Goal: Task Accomplishment & Management: Complete application form

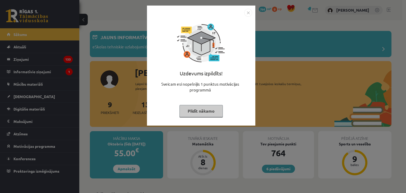
click at [211, 119] on div "Uzdevums izpildīts! Sveicam esi nopelnījis 1 punktus motivācijas programmā Pild…" at bounding box center [201, 70] width 102 height 106
click at [202, 110] on button "Pildīt nākamo" at bounding box center [200, 111] width 43 height 12
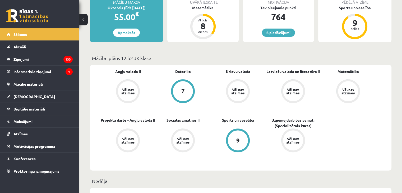
scroll to position [133, 0]
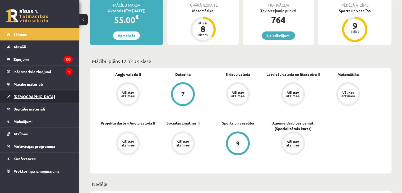
click at [31, 96] on link "[DEMOGRAPHIC_DATA]" at bounding box center [40, 96] width 66 height 12
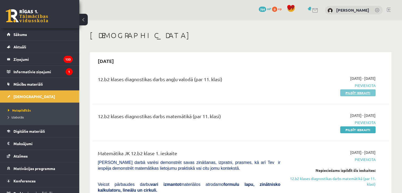
click at [364, 94] on link "Pildīt ieskaiti" at bounding box center [357, 92] width 35 height 7
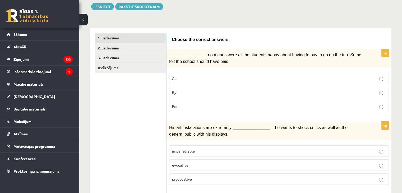
scroll to position [63, 0]
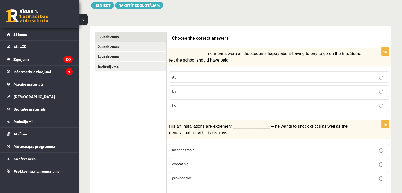
click at [252, 89] on p "By" at bounding box center [279, 91] width 214 height 6
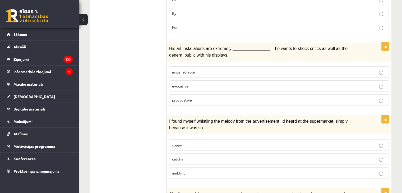
scroll to position [154, 0]
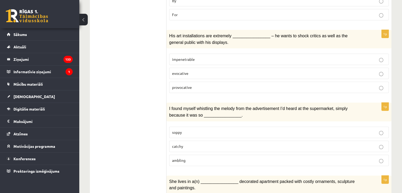
click at [260, 85] on p "provocative" at bounding box center [279, 88] width 214 height 6
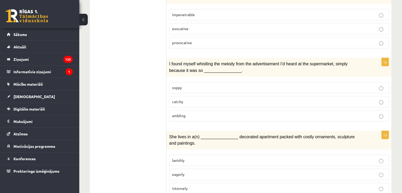
scroll to position [200, 0]
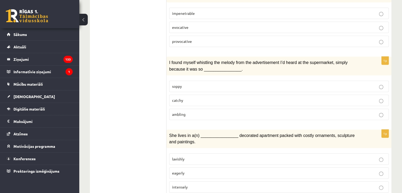
click at [202, 98] on p "catchy" at bounding box center [279, 101] width 214 height 6
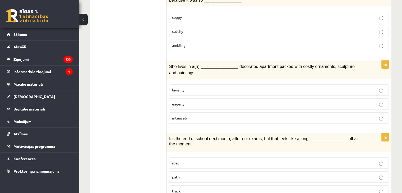
scroll to position [270, 0]
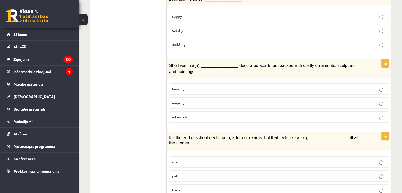
click at [304, 86] on p "lavishly" at bounding box center [279, 89] width 214 height 6
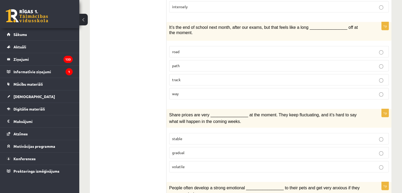
scroll to position [382, 0]
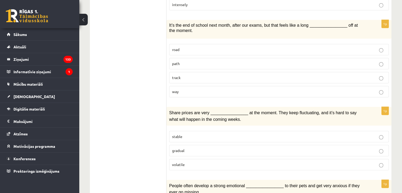
click at [287, 47] on p "road" at bounding box center [279, 50] width 214 height 6
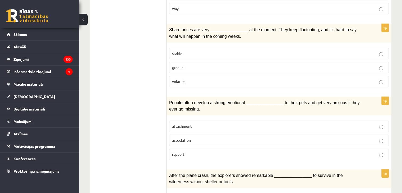
scroll to position [466, 0]
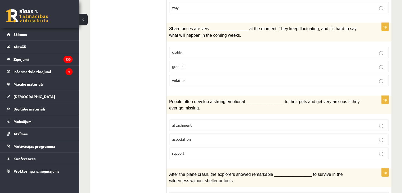
click at [296, 62] on label "gradual" at bounding box center [279, 66] width 220 height 11
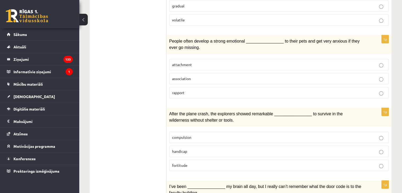
scroll to position [528, 0]
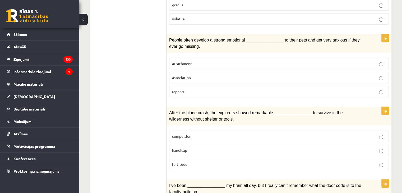
click at [319, 58] on label "attachment" at bounding box center [279, 63] width 220 height 11
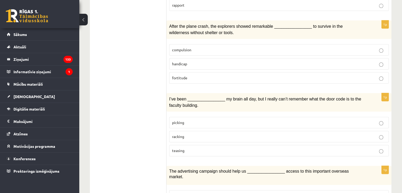
scroll to position [615, 0]
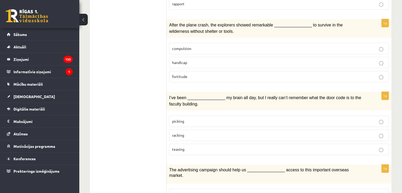
click at [288, 74] on p "fortitude" at bounding box center [279, 77] width 214 height 6
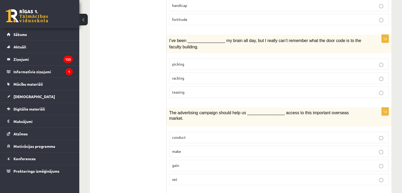
scroll to position [677, 0]
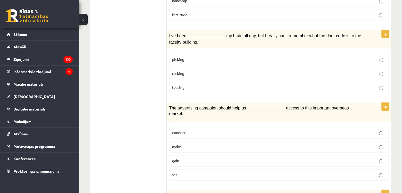
click at [298, 54] on label "picking" at bounding box center [279, 59] width 220 height 11
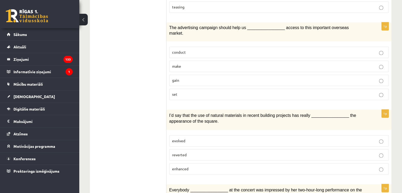
scroll to position [760, 0]
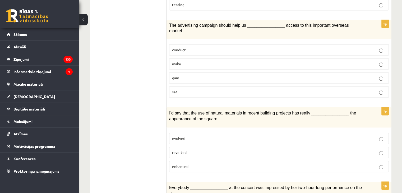
click at [253, 72] on label "gain" at bounding box center [279, 77] width 220 height 11
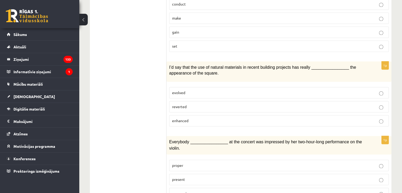
scroll to position [806, 0]
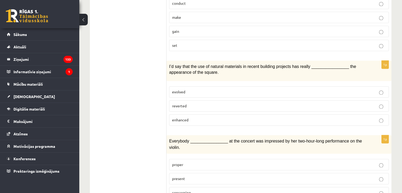
click at [264, 117] on p "enhanced" at bounding box center [279, 120] width 214 height 6
click at [255, 176] on p "present" at bounding box center [279, 179] width 214 height 6
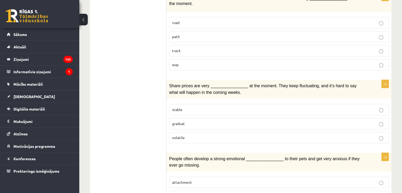
scroll to position [390, 0]
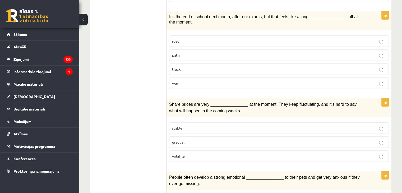
click at [185, 152] on label "volatile" at bounding box center [279, 155] width 220 height 11
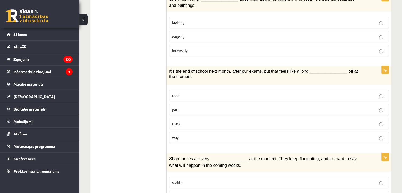
scroll to position [321, 0]
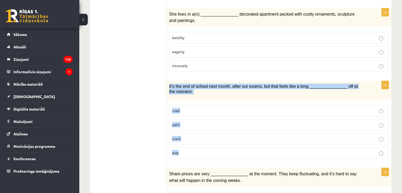
drag, startPoint x: 169, startPoint y: 81, endPoint x: 352, endPoint y: 143, distance: 192.9
click at [352, 143] on div "1p It’s the end of school next month, after our exams, but that feels like a lo…" at bounding box center [279, 122] width 225 height 82
copy div "It’s the end of school next month, after our exams, but that feels like a long …"
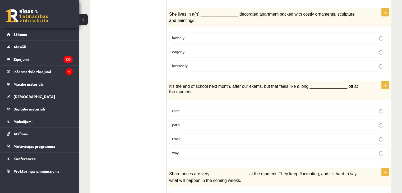
click at [191, 150] on p "way" at bounding box center [279, 153] width 214 height 6
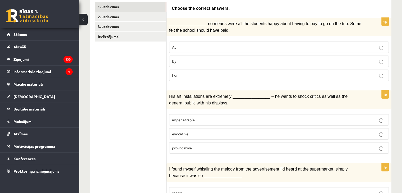
scroll to position [91, 0]
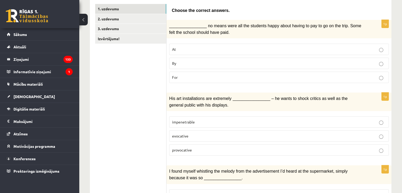
click at [225, 133] on p "evocative" at bounding box center [279, 136] width 214 height 6
click at [188, 150] on label "provocative" at bounding box center [279, 149] width 220 height 11
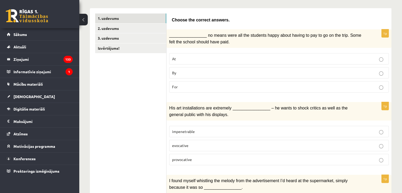
scroll to position [18, 0]
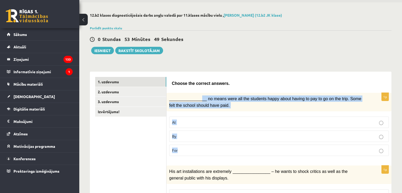
drag, startPoint x: 199, startPoint y: 96, endPoint x: 231, endPoint y: 151, distance: 63.8
click at [231, 151] on div "1p ________________ no means were all the students happy about having to pay to…" at bounding box center [279, 126] width 225 height 67
copy div "__ no means were all the students happy about having to pay to go on the trip. …"
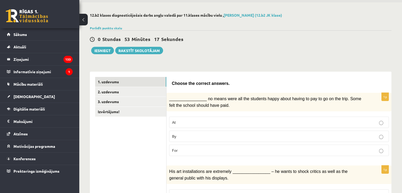
click at [110, 93] on link "2. uzdevums" at bounding box center [130, 92] width 71 height 10
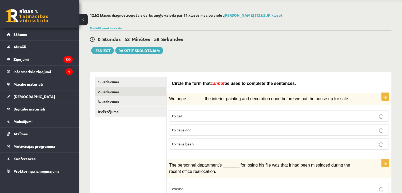
click at [180, 148] on fieldset "to get to have got to have been" at bounding box center [279, 130] width 220 height 44
click at [183, 142] on span "to have been" at bounding box center [183, 143] width 22 height 5
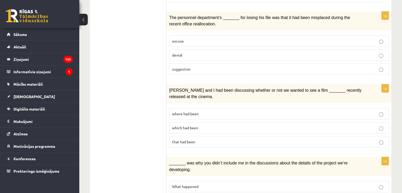
scroll to position [166, 0]
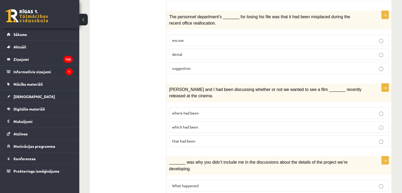
click at [175, 53] on span "denial" at bounding box center [177, 54] width 10 height 5
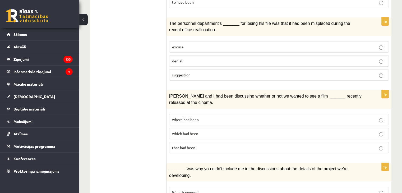
scroll to position [161, 0]
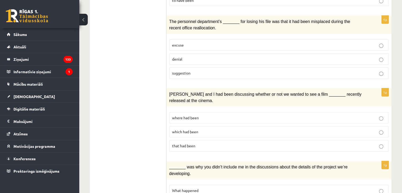
drag, startPoint x: 231, startPoint y: 73, endPoint x: 406, endPoint y: 33, distance: 179.5
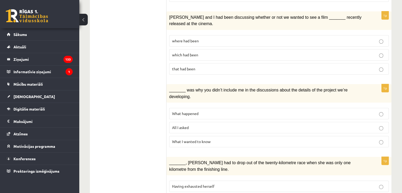
scroll to position [239, 0]
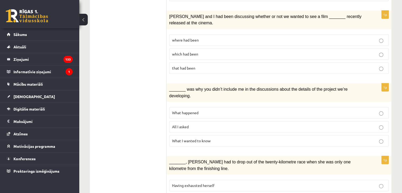
click at [258, 37] on p "where had been" at bounding box center [279, 40] width 214 height 6
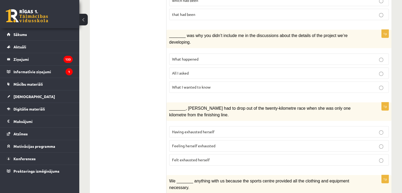
scroll to position [295, 0]
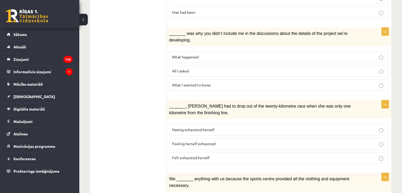
click at [224, 54] on p "What happened" at bounding box center [279, 57] width 214 height 6
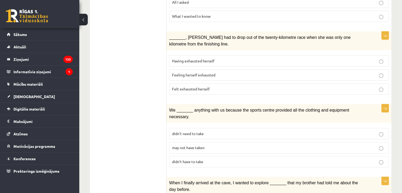
scroll to position [365, 0]
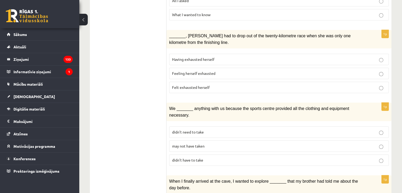
click at [203, 85] on span "Felt exhausted herself" at bounding box center [191, 87] width 38 height 5
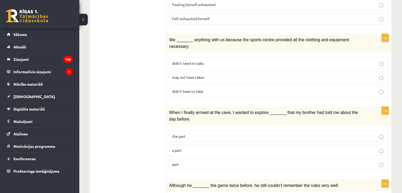
scroll to position [435, 0]
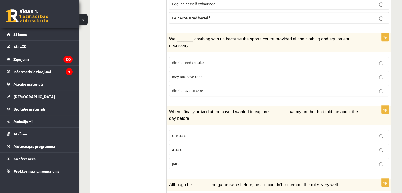
click at [202, 71] on label "may not have taken" at bounding box center [279, 76] width 220 height 11
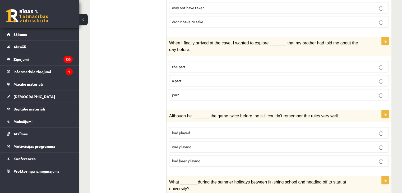
scroll to position [506, 0]
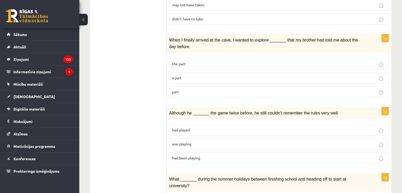
click at [184, 76] on fieldset "the part a part part" at bounding box center [279, 78] width 220 height 44
click at [188, 89] on p "part" at bounding box center [279, 92] width 214 height 6
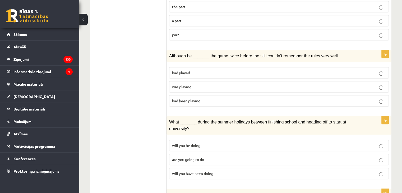
scroll to position [567, 0]
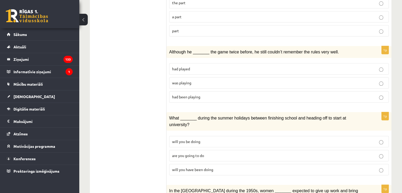
click at [184, 80] on span "was playing" at bounding box center [181, 82] width 19 height 5
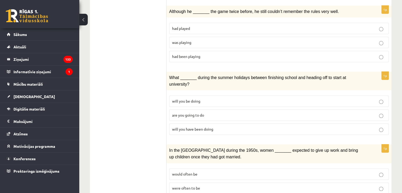
scroll to position [612, 0]
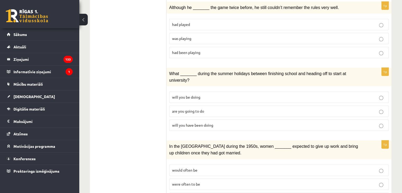
click at [212, 119] on label "will you have been doing" at bounding box center [279, 124] width 220 height 11
click at [181, 182] on span "were often to be" at bounding box center [186, 184] width 28 height 5
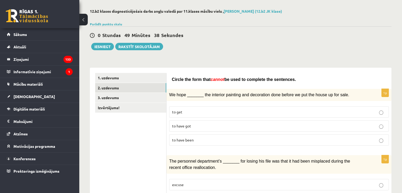
scroll to position [0, 0]
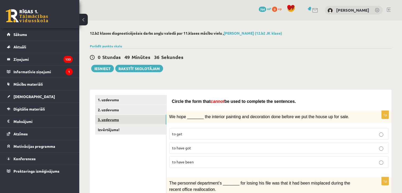
click at [114, 117] on link "3. uzdevums" at bounding box center [130, 120] width 71 height 10
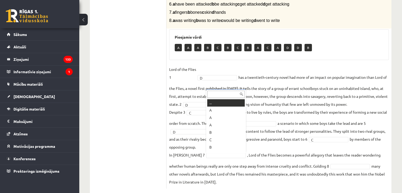
scroll to position [6, 0]
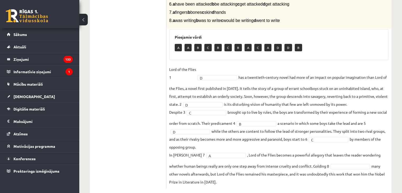
click at [338, 169] on fieldset "Lord of the Flies 1 D * has a twentieth-century novel had more of an impact on …" at bounding box center [279, 125] width 220 height 121
click at [339, 169] on fieldset "Lord of the Flies 1 D * has a twentieth-century novel had more of an impact on …" at bounding box center [279, 125] width 220 height 121
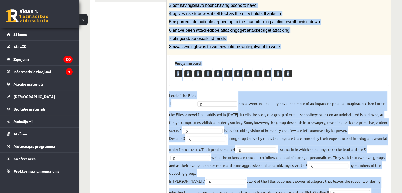
scroll to position [34, 0]
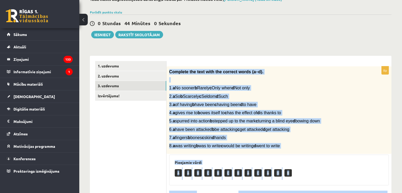
drag, startPoint x: 229, startPoint y: 180, endPoint x: 169, endPoint y: 68, distance: 127.0
click at [169, 68] on div "8p Complete the text with the correct words (a–d). 1. a No sooner b Rarely c On…" at bounding box center [279, 189] width 225 height 247
copy div "Complete the text with the correct words (a–d). 1. a No sooner b Rarely c Only …"
click at [200, 43] on div "12.b2 klases diagnosticējošais darbs angļu valodā par 11.klases mācību vielu , …" at bounding box center [240, 158] width 323 height 343
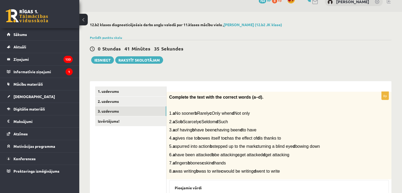
scroll to position [0, 0]
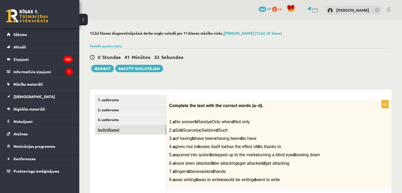
click at [103, 131] on link "Izvērtējums!" at bounding box center [130, 130] width 71 height 10
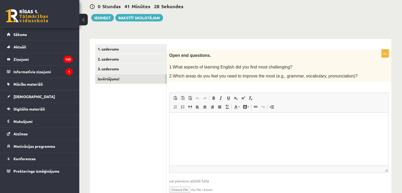
scroll to position [52, 0]
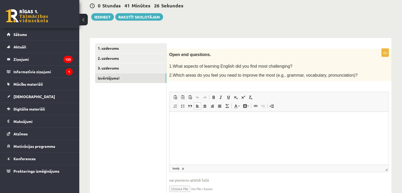
click at [177, 128] on html at bounding box center [278, 120] width 219 height 16
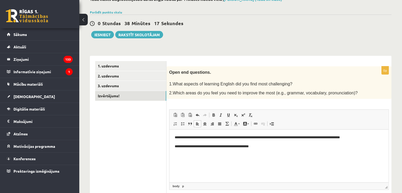
scroll to position [34, 0]
click at [106, 65] on link "1. uzdevums" at bounding box center [130, 66] width 71 height 10
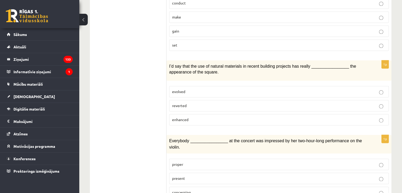
scroll to position [0, 0]
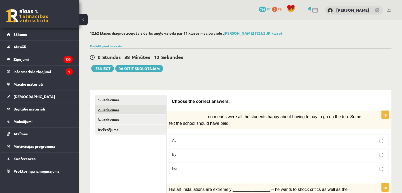
click at [113, 109] on link "2. uzdevums" at bounding box center [130, 110] width 71 height 10
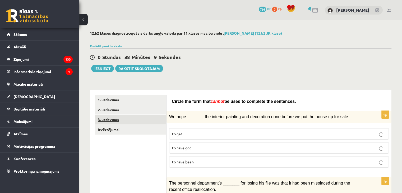
click at [108, 120] on link "3. uzdevums" at bounding box center [130, 120] width 71 height 10
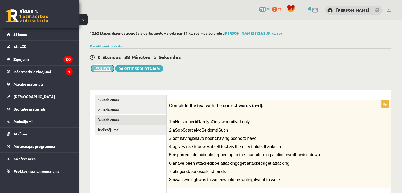
click at [104, 69] on button "Iesniegt" at bounding box center [102, 68] width 23 height 7
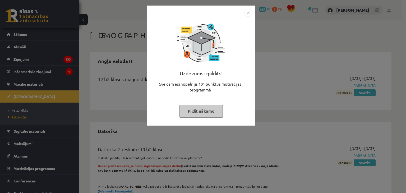
click at [198, 112] on button "Pildīt nākamo" at bounding box center [200, 111] width 43 height 12
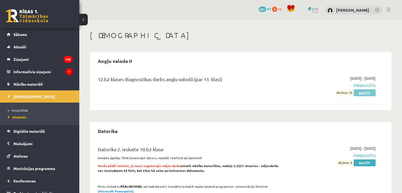
click at [365, 90] on link "Skatīt" at bounding box center [365, 92] width 22 height 7
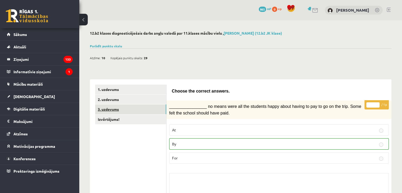
click at [125, 111] on link "3. uzdevums" at bounding box center [130, 109] width 71 height 10
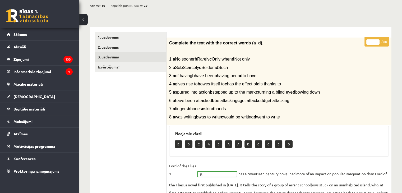
scroll to position [43, 0]
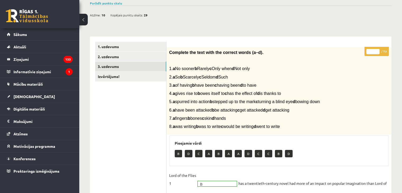
click at [122, 78] on link "Izvērtējums!" at bounding box center [130, 77] width 71 height 10
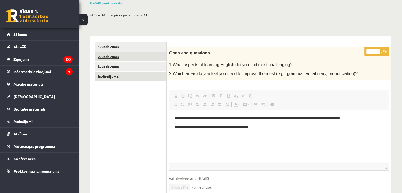
scroll to position [0, 0]
click at [108, 58] on link "2. uzdevums" at bounding box center [130, 57] width 71 height 10
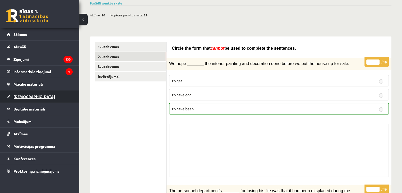
click at [39, 95] on link "[DEMOGRAPHIC_DATA]" at bounding box center [40, 96] width 66 height 12
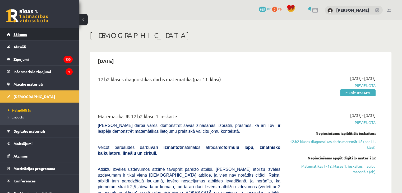
click at [17, 34] on span "Sākums" at bounding box center [19, 34] width 13 height 5
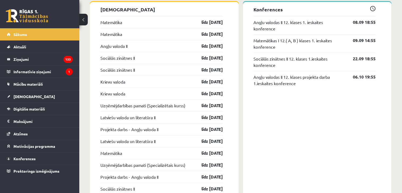
scroll to position [468, 0]
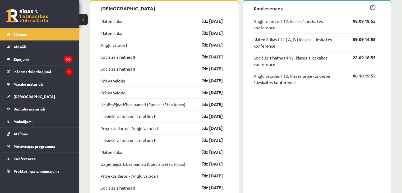
click at [113, 23] on link "Matemātika" at bounding box center [111, 21] width 22 height 6
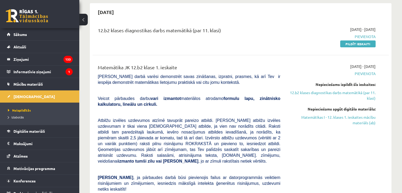
scroll to position [53, 0]
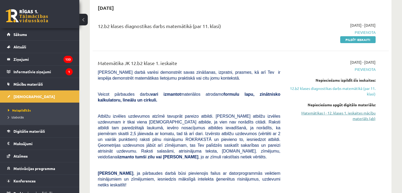
click at [316, 114] on link "Matemātikas I - 12. klases 1. ieskaites mācību materiāls (ab)" at bounding box center [331, 115] width 87 height 11
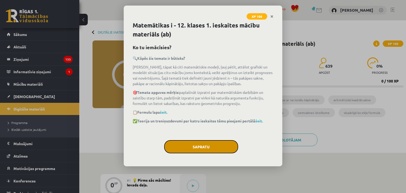
click at [214, 142] on button "Sapratu" at bounding box center [201, 146] width 74 height 13
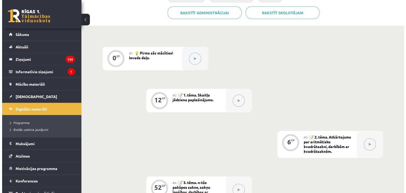
scroll to position [125, 0]
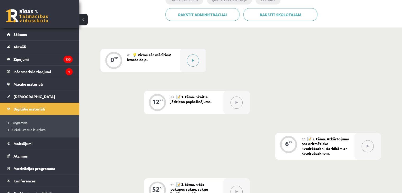
click at [185, 55] on div at bounding box center [193, 61] width 26 height 24
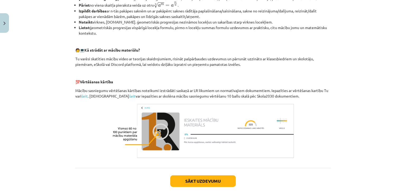
scroll to position [232, 0]
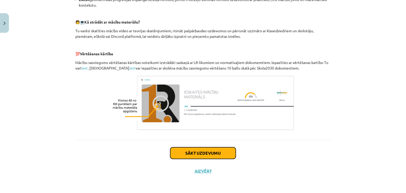
click at [189, 158] on button "Sākt uzdevumu" at bounding box center [203, 153] width 66 height 12
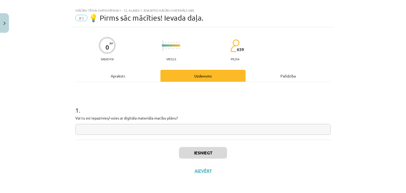
scroll to position [8, 0]
click at [119, 132] on input "text" at bounding box center [202, 129] width 255 height 11
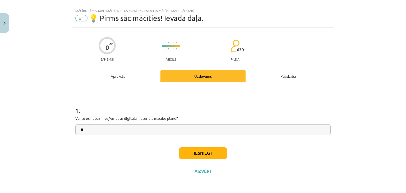
type input "*"
click at [334, 105] on div "Mācību tēma: Matemātikas i - 12. klases 1. ieskaites mācību materiāls (ab) #1 💡…" at bounding box center [203, 96] width 406 height 193
click at [103, 129] on input "text" at bounding box center [202, 129] width 255 height 11
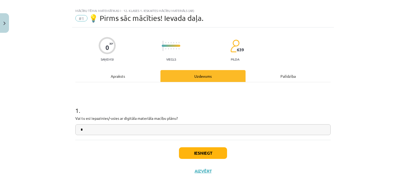
click at [103, 129] on input "*" at bounding box center [202, 129] width 255 height 11
type input "**"
click at [188, 155] on button "Iesniegt" at bounding box center [203, 153] width 48 height 12
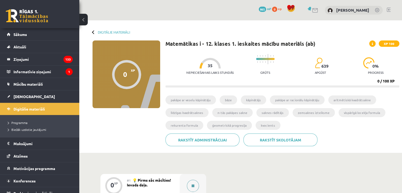
click at [191, 183] on button at bounding box center [193, 186] width 12 height 12
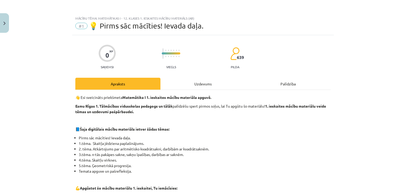
scroll to position [232, 0]
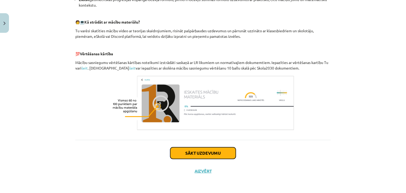
click at [178, 152] on button "Sākt uzdevumu" at bounding box center [203, 153] width 66 height 12
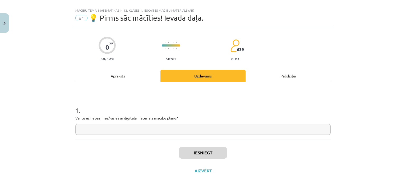
scroll to position [8, 0]
click at [152, 130] on input "text" at bounding box center [202, 129] width 255 height 11
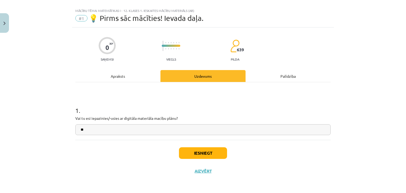
type input "**"
click at [203, 154] on button "Iesniegt" at bounding box center [203, 153] width 48 height 12
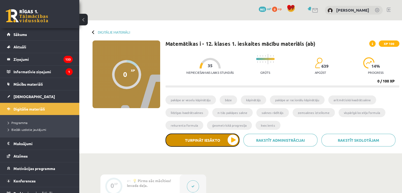
click at [229, 143] on button "Turpināt iesākto" at bounding box center [202, 139] width 74 height 13
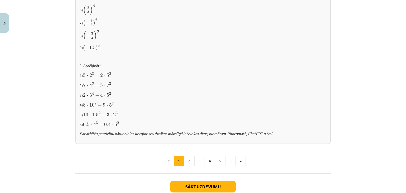
scroll to position [513, 0]
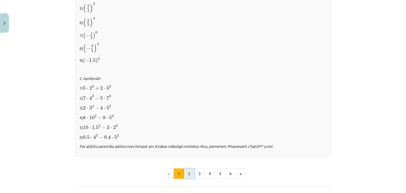
click at [184, 173] on button "2" at bounding box center [189, 173] width 11 height 11
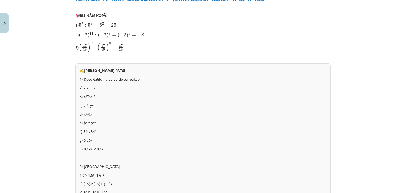
scroll to position [368, 0]
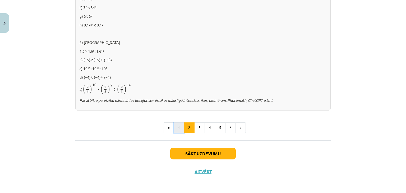
click at [177, 125] on button "1" at bounding box center [179, 127] width 11 height 11
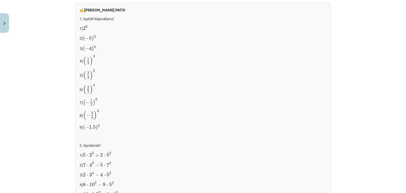
scroll to position [448, 0]
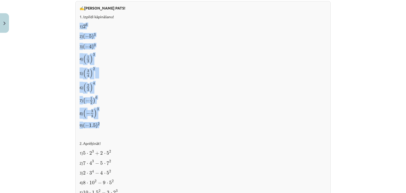
drag, startPoint x: 77, startPoint y: 26, endPoint x: 101, endPoint y: 124, distance: 100.8
click at [101, 124] on div "✍️ [PERSON_NAME] PATS! 1. Izpildi kāpināšanu! 1) 2 6 2 6 2) ( − 5 ) 3 ( − 5 ) 3…" at bounding box center [202, 111] width 255 height 220
copy div "1) 2 6 2 6 2) ( − 5 ) 3 ( − 5 ) 3 3) ( − 4 ) 0 ( − 4 ) 0 4) ( 1 3 ) 3 ( 1 3 ) 3…"
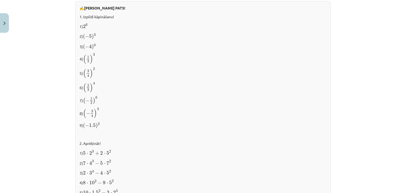
click at [160, 147] on div "✍️ [PERSON_NAME] PATS! 1. Izpildi kāpināšanu! 1) 2 6 2 6 2) ( − 5 ) 3 ( − 5 ) 3…" at bounding box center [202, 111] width 255 height 220
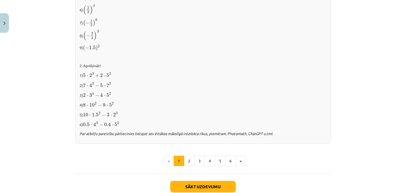
scroll to position [534, 0]
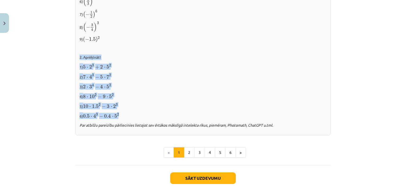
drag, startPoint x: 120, startPoint y: 114, endPoint x: 75, endPoint y: 56, distance: 74.1
click at [75, 56] on div "✍️ [PERSON_NAME] PATS! 1. Izpildi kāpināšanu! 1) 2 6 2 6 2) ( − 5 ) 3 ( − 5 ) 3…" at bounding box center [202, 25] width 255 height 220
copy div "2. Aprēķināt! 1) 5 ⋅ 2 3 + 2 ⋅ 5 2 5 ⋅ 2 3 + 2 ⋅ 5 2 2) 7 ⋅ 4 3 − 5 ⋅ 7 2 7 ⋅ 4…"
click at [188, 154] on button "2" at bounding box center [189, 152] width 11 height 11
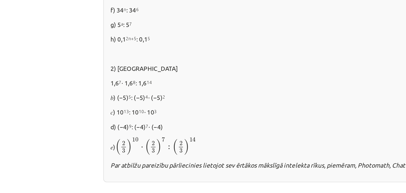
scroll to position [348, 0]
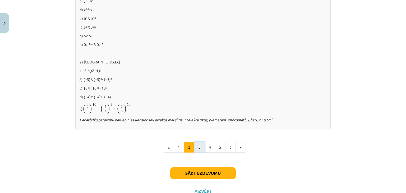
click at [199, 146] on button "3" at bounding box center [199, 147] width 11 height 11
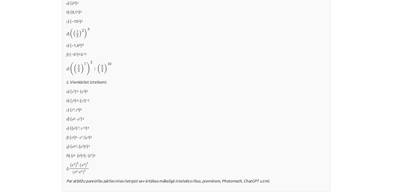
scroll to position [0, 0]
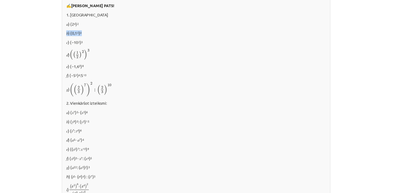
drag, startPoint x: 76, startPoint y: 39, endPoint x: 96, endPoint y: 42, distance: 20.6
click at [96, 42] on div "✍️ [PERSON_NAME] PATS! 1. [GEOGRAPHIC_DATA] 𝑎) (2 4 ) 2 𝑏) (0,1 5 ) 0 𝑐) (−10 2…" at bounding box center [202, 110] width 255 height 204
copy p "𝑏) (0,1 5 ) 0"
click at [204, 25] on p "1. [GEOGRAPHIC_DATA]" at bounding box center [203, 24] width 247 height 6
drag, startPoint x: 80, startPoint y: 116, endPoint x: 82, endPoint y: 115, distance: 3.0
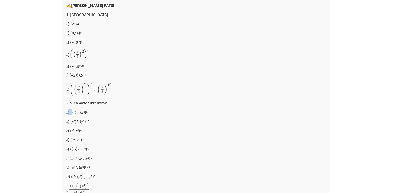
click at [82, 115] on p "𝑎) (𝑥 7 ) 5 ⋅ (𝑥 3 ) 6" at bounding box center [203, 116] width 247 height 6
click at [75, 114] on div "✍️ [PERSON_NAME] PATS! 1. [GEOGRAPHIC_DATA] 𝑎) (2 4 ) 2 𝑏) (0,1 5 ) 0 𝑐) (−10 2…" at bounding box center [202, 110] width 255 height 204
drag, startPoint x: 75, startPoint y: 114, endPoint x: 104, endPoint y: 116, distance: 28.9
click at [104, 116] on div "✍️ [PERSON_NAME] PATS! 1. [GEOGRAPHIC_DATA] 𝑎) (2 4 ) 2 𝑏) (0,1 5 ) 0 𝑐) (−10 2…" at bounding box center [202, 110] width 255 height 204
click at [104, 116] on p "𝑎) (𝑥 7 ) 5 ⋅ (𝑥 3 ) 6" at bounding box center [203, 116] width 247 height 6
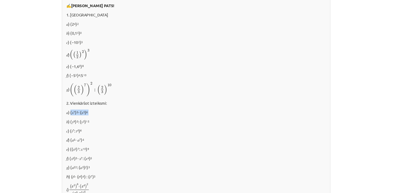
drag, startPoint x: 104, startPoint y: 116, endPoint x: 81, endPoint y: 118, distance: 22.3
click at [81, 118] on p "𝑎) (𝑥 7 ) 5 ⋅ (𝑥 3 ) 6" at bounding box center [203, 116] width 247 height 6
click at [161, 110] on div "✍️ [PERSON_NAME] PATS! 1. [GEOGRAPHIC_DATA] 𝑎) (2 4 ) 2 𝑏) (0,1 5 ) 0 𝑐) (−10 2…" at bounding box center [202, 110] width 255 height 204
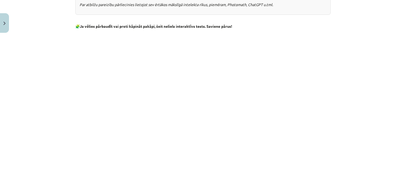
scroll to position [474, 0]
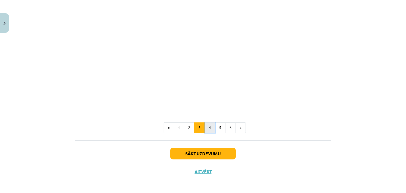
click at [209, 125] on button "4" at bounding box center [210, 127] width 11 height 11
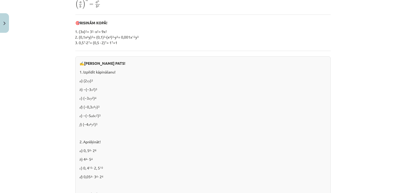
scroll to position [169, 0]
drag, startPoint x: 76, startPoint y: 82, endPoint x: 96, endPoint y: 82, distance: 20.4
click at [96, 82] on div "✍️ [PERSON_NAME] PATS! 1. Izpildīt kāpināšanu! 𝑎) (2𝑥𝑦) 3 𝑏) −(−3𝑥 2 ) 3 𝑐) (−3…" at bounding box center [202, 153] width 255 height 192
copy p "𝑎) (2𝑥𝑦) 3"
click at [121, 129] on div "✍️ [PERSON_NAME] PATS! 1. Izpildīt kāpināšanu! 𝑎) (2𝑥𝑦) 3 𝑏) −(−3𝑥 2 ) 3 𝑐) (−3…" at bounding box center [202, 153] width 255 height 192
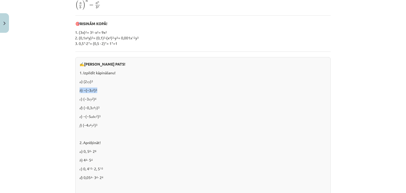
drag, startPoint x: 77, startPoint y: 90, endPoint x: 107, endPoint y: 88, distance: 30.4
click at [107, 88] on div "✍️ [PERSON_NAME] PATS! 1. Izpildīt kāpināšanu! 𝑎) (2𝑥𝑦) 3 𝑏) −(−3𝑥 2 ) 3 𝑐) (−3…" at bounding box center [202, 153] width 255 height 192
copy p "𝑏) −(−3𝑥 2 ) 3"
click at [29, 110] on div "Mācību tēma: Matemātikas i - 12. klases 1. ieskaites mācību materiāls (ab) #2 📝…" at bounding box center [203, 96] width 406 height 193
drag, startPoint x: 76, startPoint y: 98, endPoint x: 103, endPoint y: 100, distance: 26.7
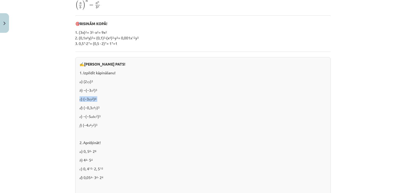
click at [103, 100] on div "✍️ [PERSON_NAME] PATS! 1. Izpildīt kāpināšanu! 𝑎) (2𝑥𝑦) 3 𝑏) −(−3𝑥 2 ) 3 𝑐) (−3…" at bounding box center [202, 153] width 255 height 192
copy p "𝑐) (−3𝑥𝑦 2 ) 4"
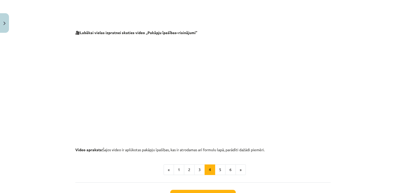
scroll to position [556, 0]
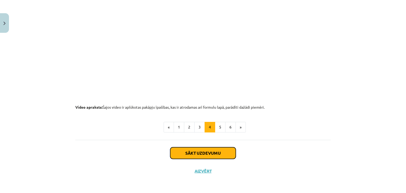
click at [192, 156] on button "Sākt uzdevumu" at bounding box center [203, 153] width 66 height 12
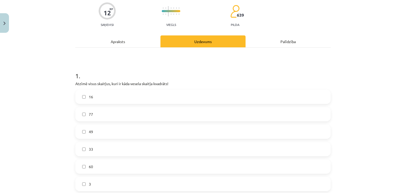
scroll to position [43, 0]
click at [78, 98] on label "16" at bounding box center [203, 96] width 254 height 13
click at [79, 134] on label "49" at bounding box center [203, 130] width 254 height 13
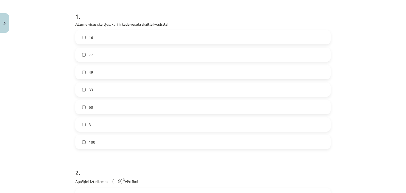
scroll to position [105, 0]
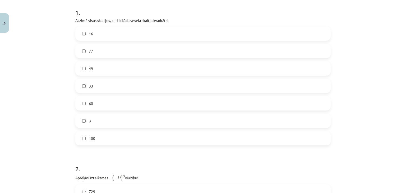
click at [86, 117] on label "3" at bounding box center [203, 120] width 254 height 13
click at [81, 141] on label "100" at bounding box center [203, 138] width 254 height 13
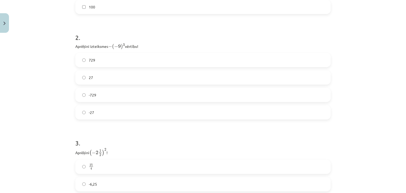
scroll to position [238, 0]
click at [89, 60] on span "729" at bounding box center [92, 59] width 6 height 6
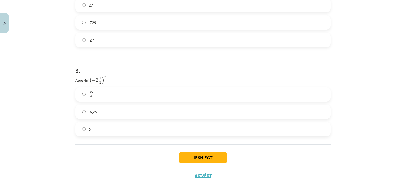
scroll to position [313, 0]
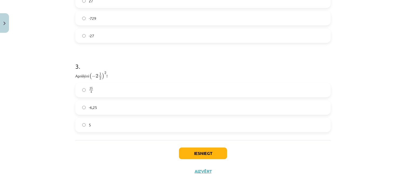
click at [86, 93] on label "25 4 25 4" at bounding box center [203, 90] width 254 height 13
click at [201, 155] on button "Iesniegt" at bounding box center [203, 153] width 48 height 12
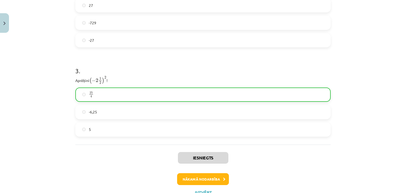
scroll to position [327, 0]
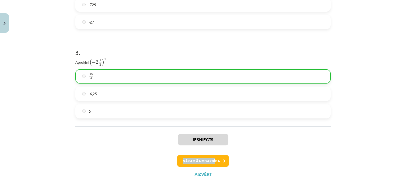
drag, startPoint x: 209, startPoint y: 154, endPoint x: 216, endPoint y: 162, distance: 10.6
click at [216, 162] on div "Iesniegts Nākamā nodarbība Aizvērt" at bounding box center [202, 153] width 255 height 54
click at [216, 162] on button "Nākamā nodarbība" at bounding box center [203, 161] width 52 height 12
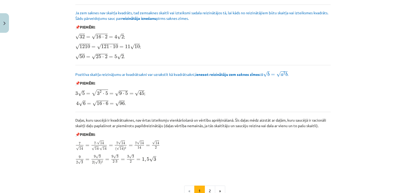
scroll to position [634, 0]
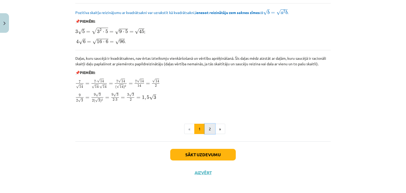
click at [209, 129] on button "2" at bounding box center [210, 129] width 11 height 11
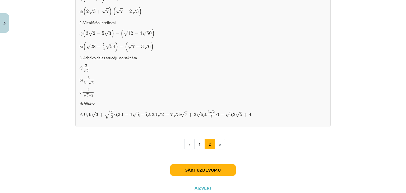
scroll to position [347, 0]
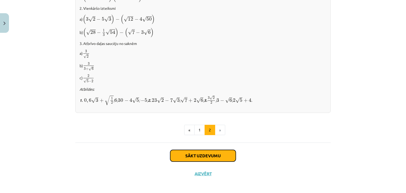
click at [192, 153] on button "Sākt uzdevumu" at bounding box center [203, 156] width 66 height 12
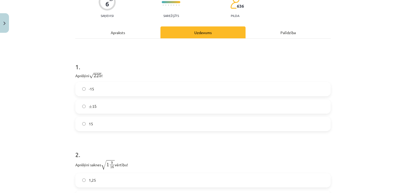
scroll to position [13, 0]
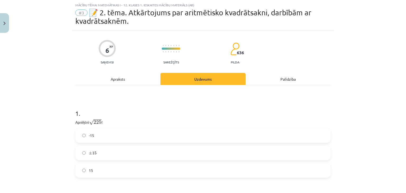
click at [90, 170] on span "15" at bounding box center [91, 171] width 4 height 6
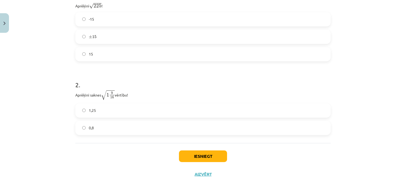
scroll to position [130, 0]
drag, startPoint x: 73, startPoint y: 92, endPoint x: 133, endPoint y: 91, distance: 60.5
click at [133, 91] on div "6 XP Saņemsi Sarežģīts 636 pilda Apraksts Uzdevums Palīdzība 1 . Aprēķini √ 225…" at bounding box center [203, 48] width 262 height 269
copy p "Aprēķini saknes √ 1 9 16 1 9 16 vērtību!"
drag, startPoint x: 63, startPoint y: 114, endPoint x: 71, endPoint y: 102, distance: 13.8
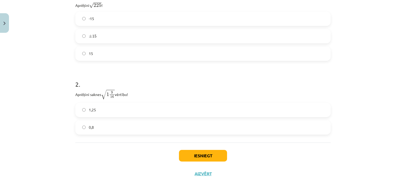
click at [71, 102] on div "Mācību tēma: Matemātikas i - 12. klases 1. ieskaites mācību materiāls (ab) #3 📝…" at bounding box center [203, 96] width 406 height 193
drag, startPoint x: 71, startPoint y: 102, endPoint x: 103, endPoint y: 123, distance: 37.7
click at [103, 123] on div "6 XP Saņemsi Sarežģīts 636 pilda Apraksts Uzdevums Palīdzība 1 . Aprēķini √ 225…" at bounding box center [203, 48] width 262 height 269
copy div "1,25 0,8"
click at [64, 84] on div "Mācību tēma: Matemātikas i - 12. klases 1. ieskaites mācību materiāls (ab) #3 📝…" at bounding box center [203, 96] width 406 height 193
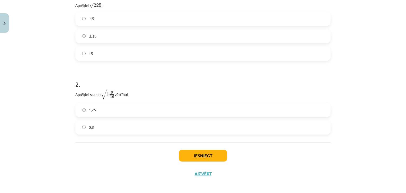
click at [84, 130] on label "0,8" at bounding box center [203, 127] width 254 height 13
click at [197, 152] on button "Iesniegt" at bounding box center [203, 156] width 48 height 12
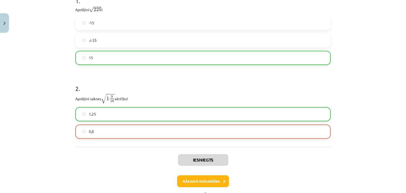
scroll to position [149, 0]
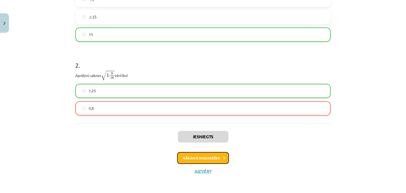
click at [218, 160] on button "Nākamā nodarbība" at bounding box center [203, 158] width 52 height 12
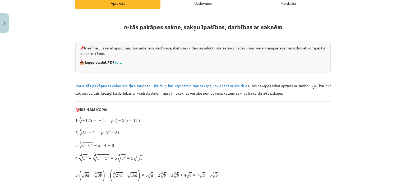
click at [218, 160] on div "n-tās pakāpes sakne, sakņu īpašības, darbības ar saknēm 📌 Piezīme. Jūs varat ap…" at bounding box center [202, 129] width 255 height 230
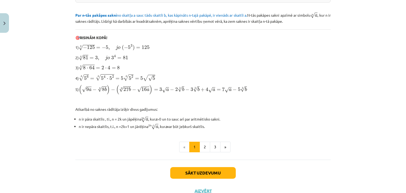
scroll to position [169, 0]
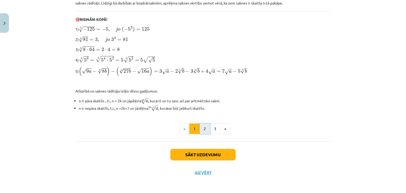
click at [200, 124] on button "2" at bounding box center [205, 128] width 11 height 11
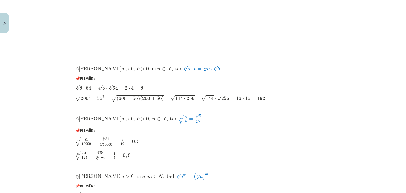
scroll to position [300, 0]
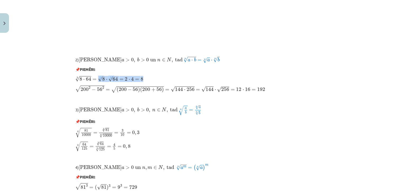
drag, startPoint x: 95, startPoint y: 80, endPoint x: 159, endPoint y: 81, distance: 64.2
click at [159, 81] on p "3 √ 8 ⋅ 64 = 3 √ 8 ⋅ 3 √ 64 = 2 ⋅ 4 = 8 8 ⋅ 64 3 = 8 3 ⋅ 64 3 = 2 ⋅ 4 = 8" at bounding box center [202, 78] width 255 height 7
copy span "3 √ 8 ⋅ 3 √ 64 = 2 ⋅ 4 = 8"
click at [279, 81] on p "3 √ 8 ⋅ 64 = 3 √ 8 ⋅ 3 √ 64 = 2 ⋅ 4 = 8 8 ⋅ 64 3 = 8 3 ⋅ 64 3 = 2 ⋅ 4 = 8" at bounding box center [202, 78] width 255 height 7
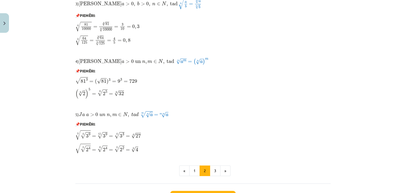
scroll to position [450, 0]
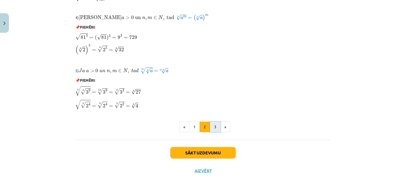
click at [215, 126] on button "3" at bounding box center [215, 127] width 11 height 11
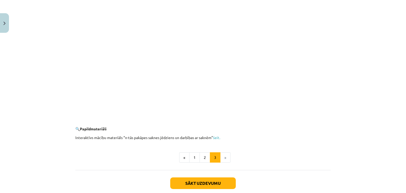
scroll to position [924, 0]
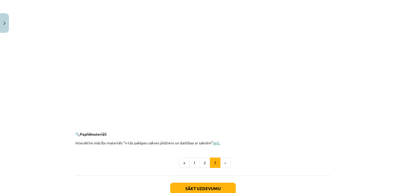
click at [216, 143] on link "šeit." at bounding box center [216, 142] width 7 height 5
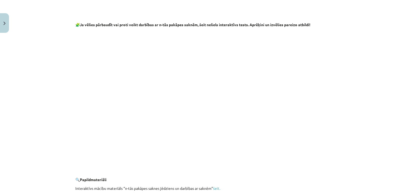
scroll to position [940, 0]
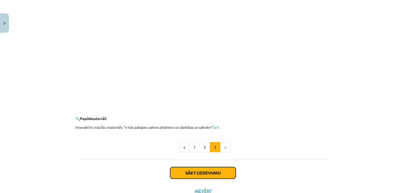
click at [201, 175] on button "Sākt uzdevumu" at bounding box center [203, 173] width 66 height 12
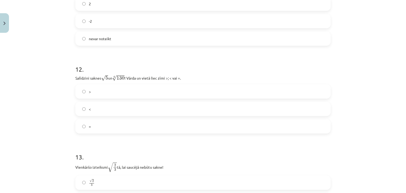
scroll to position [1183, 0]
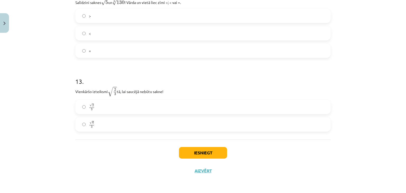
drag, startPoint x: 73, startPoint y: 92, endPoint x: 48, endPoint y: 101, distance: 26.7
click at [48, 101] on div "Mācību tēma: Matemātikas i - 12. klases 1. ieskaites mācību materiāls (ab) #4 📝…" at bounding box center [203, 96] width 406 height 193
click at [78, 125] on label "√ 6 3 6 3" at bounding box center [203, 124] width 254 height 13
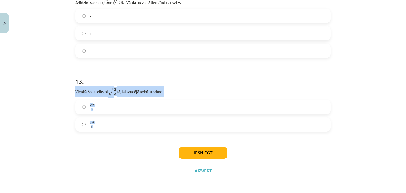
drag, startPoint x: 72, startPoint y: 92, endPoint x: 110, endPoint y: 123, distance: 48.4
copy div "Vienkāršo izteiksmi √ 2 3 2 3 tā, lai saucējā nebūtu sakne! √ 2 3 2 3 √ 6 3"
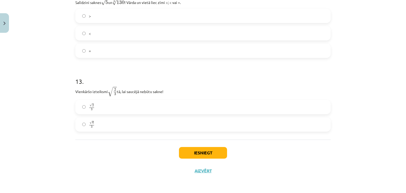
click at [279, 53] on label "=" at bounding box center [203, 50] width 254 height 13
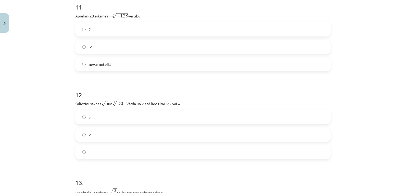
scroll to position [1079, 0]
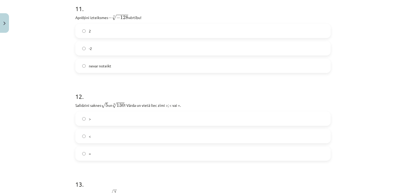
click at [101, 139] on label "<" at bounding box center [203, 136] width 254 height 13
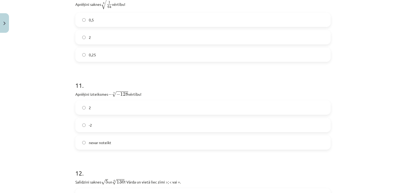
scroll to position [999, 0]
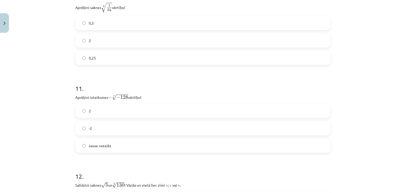
click at [162, 110] on label "2" at bounding box center [203, 110] width 254 height 13
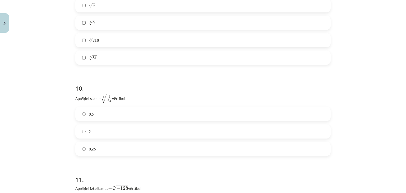
scroll to position [907, 0]
click at [84, 135] on label "2" at bounding box center [203, 132] width 254 height 13
click at [197, 117] on label "0,5" at bounding box center [203, 115] width 254 height 13
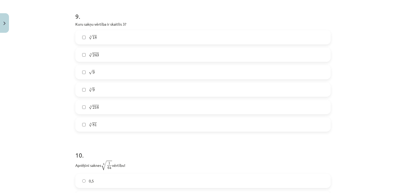
scroll to position [817, 0]
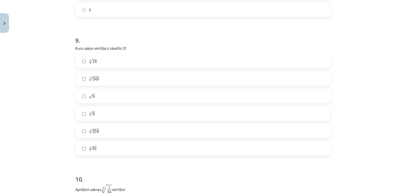
click at [76, 80] on label "5 √ 243 243 5" at bounding box center [203, 78] width 254 height 13
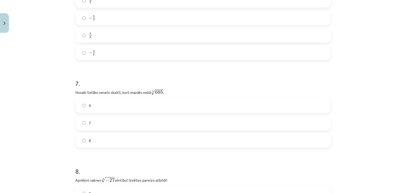
scroll to position [577, 0]
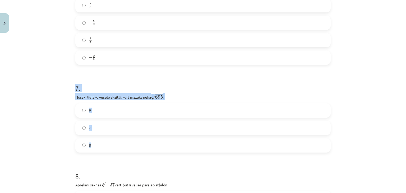
drag, startPoint x: 68, startPoint y: 89, endPoint x: 116, endPoint y: 147, distance: 75.7
click at [116, 147] on div "Mācību tēma: Matemātikas i - 12. klases 1. ieskaites mācību materiāls (ab) #4 📝…" at bounding box center [203, 96] width 406 height 193
click at [68, 139] on div "Mācību tēma: Matemātikas i - 12. klases 1. ieskaites mācību materiāls (ab) #4 📝…" at bounding box center [203, 96] width 406 height 193
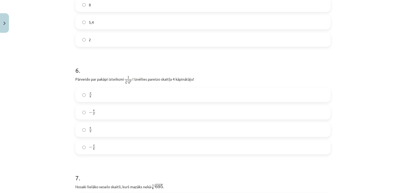
scroll to position [491, 0]
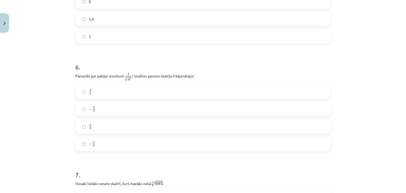
click at [86, 150] on label "− x 8 − x 8" at bounding box center [203, 143] width 254 height 13
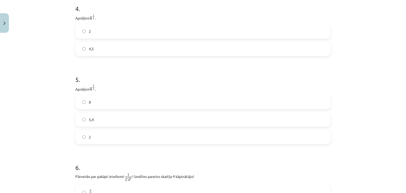
scroll to position [374, 0]
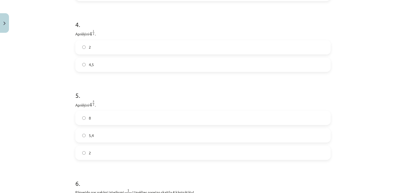
click at [104, 48] on label "2" at bounding box center [203, 47] width 254 height 13
click at [84, 122] on label "8" at bounding box center [203, 117] width 254 height 13
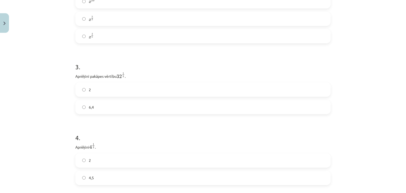
scroll to position [260, 0]
click at [81, 104] on label "6,4" at bounding box center [203, 108] width 254 height 13
click at [85, 94] on label "2" at bounding box center [203, 91] width 254 height 13
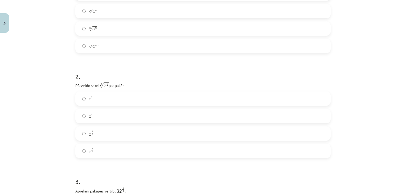
scroll to position [151, 0]
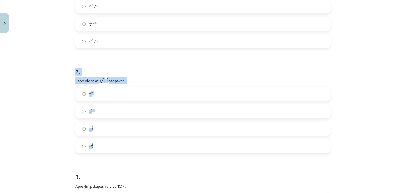
drag, startPoint x: 71, startPoint y: 73, endPoint x: 112, endPoint y: 146, distance: 83.3
click at [76, 143] on label "x 2 5 x 2 5" at bounding box center [203, 146] width 254 height 13
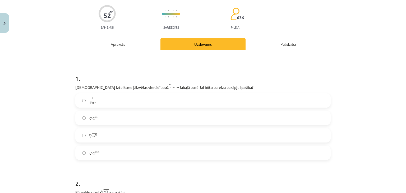
scroll to position [62, 0]
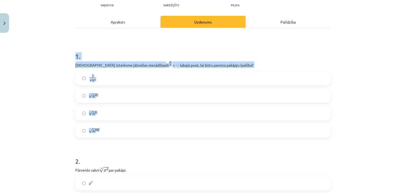
drag, startPoint x: 69, startPoint y: 57, endPoint x: 109, endPoint y: 130, distance: 83.3
click at [109, 130] on div "Mācību tēma: Matemātikas i - 12. klases 1. ieskaites mācību materiāls (ab) #4 📝…" at bounding box center [203, 96] width 406 height 193
click at [30, 82] on div "Mācību tēma: Matemātikas i - 12. klases 1. ieskaites mācību materiāls (ab) #4 📝…" at bounding box center [203, 96] width 406 height 193
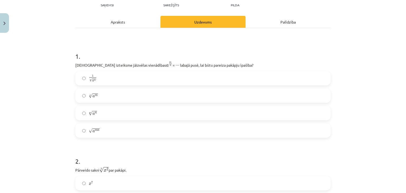
click at [100, 94] on label "n √ a m a m n" at bounding box center [203, 95] width 254 height 13
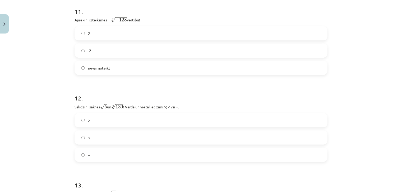
scroll to position [1183, 0]
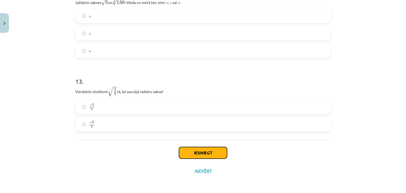
click at [188, 156] on button "Iesniegt" at bounding box center [203, 153] width 48 height 12
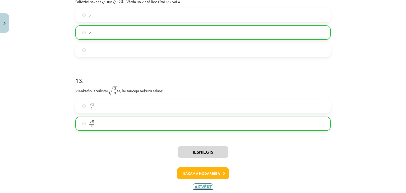
click at [200, 187] on button "Aizvērt" at bounding box center [203, 186] width 20 height 5
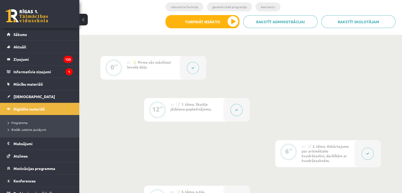
scroll to position [0, 0]
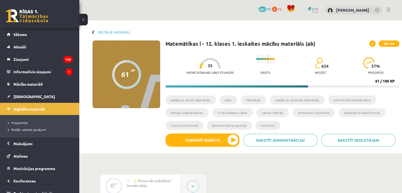
click at [123, 86] on div at bounding box center [126, 74] width 29 height 29
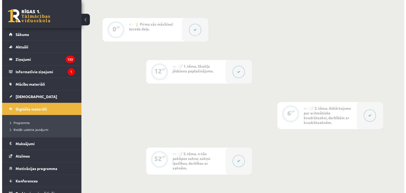
scroll to position [157, 0]
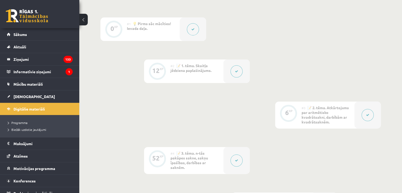
click at [156, 70] on div "12" at bounding box center [155, 70] width 7 height 5
click at [235, 76] on button at bounding box center [236, 71] width 12 height 12
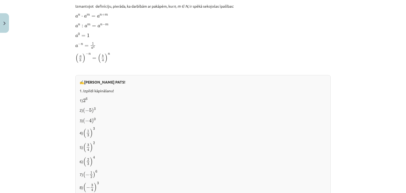
scroll to position [574, 0]
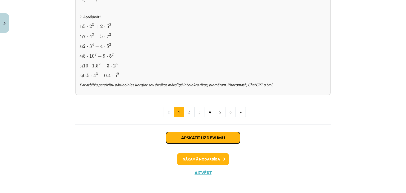
click at [169, 138] on button "Apskatīt uzdevumu" at bounding box center [203, 138] width 74 height 12
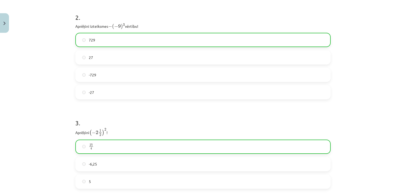
scroll to position [330, 0]
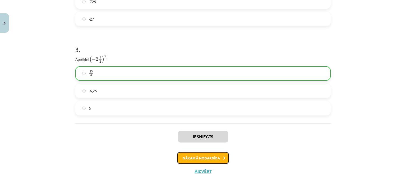
click at [206, 160] on button "Nākamā nodarbība" at bounding box center [203, 158] width 52 height 12
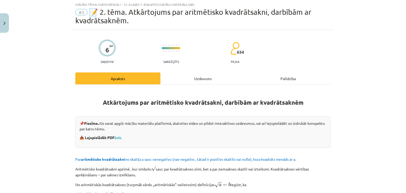
scroll to position [13, 0]
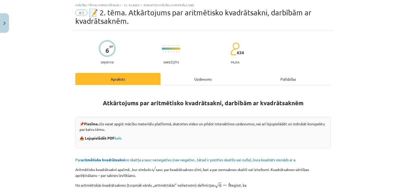
click at [187, 80] on div "Uzdevums" at bounding box center [202, 79] width 85 height 12
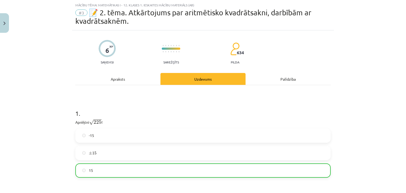
scroll to position [149, 0]
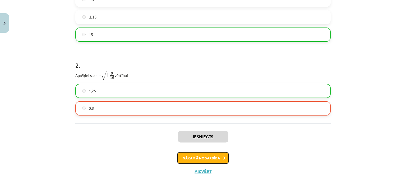
click at [192, 160] on button "Nākamā nodarbība" at bounding box center [203, 158] width 52 height 12
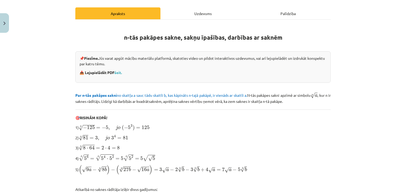
scroll to position [13, 0]
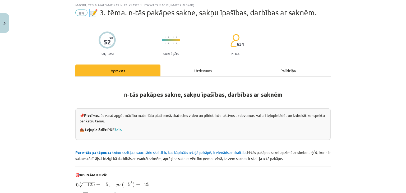
click at [194, 71] on div "Uzdevums" at bounding box center [202, 70] width 85 height 12
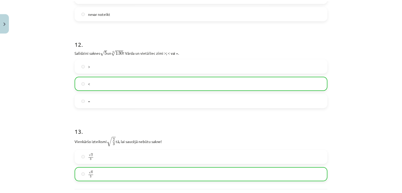
scroll to position [1199, 0]
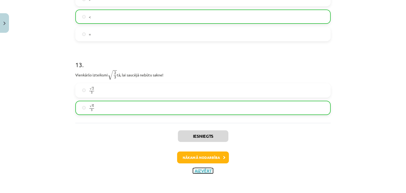
click at [202, 169] on button "Aizvērt" at bounding box center [203, 170] width 20 height 5
